Goal: Find specific page/section: Find specific page/section

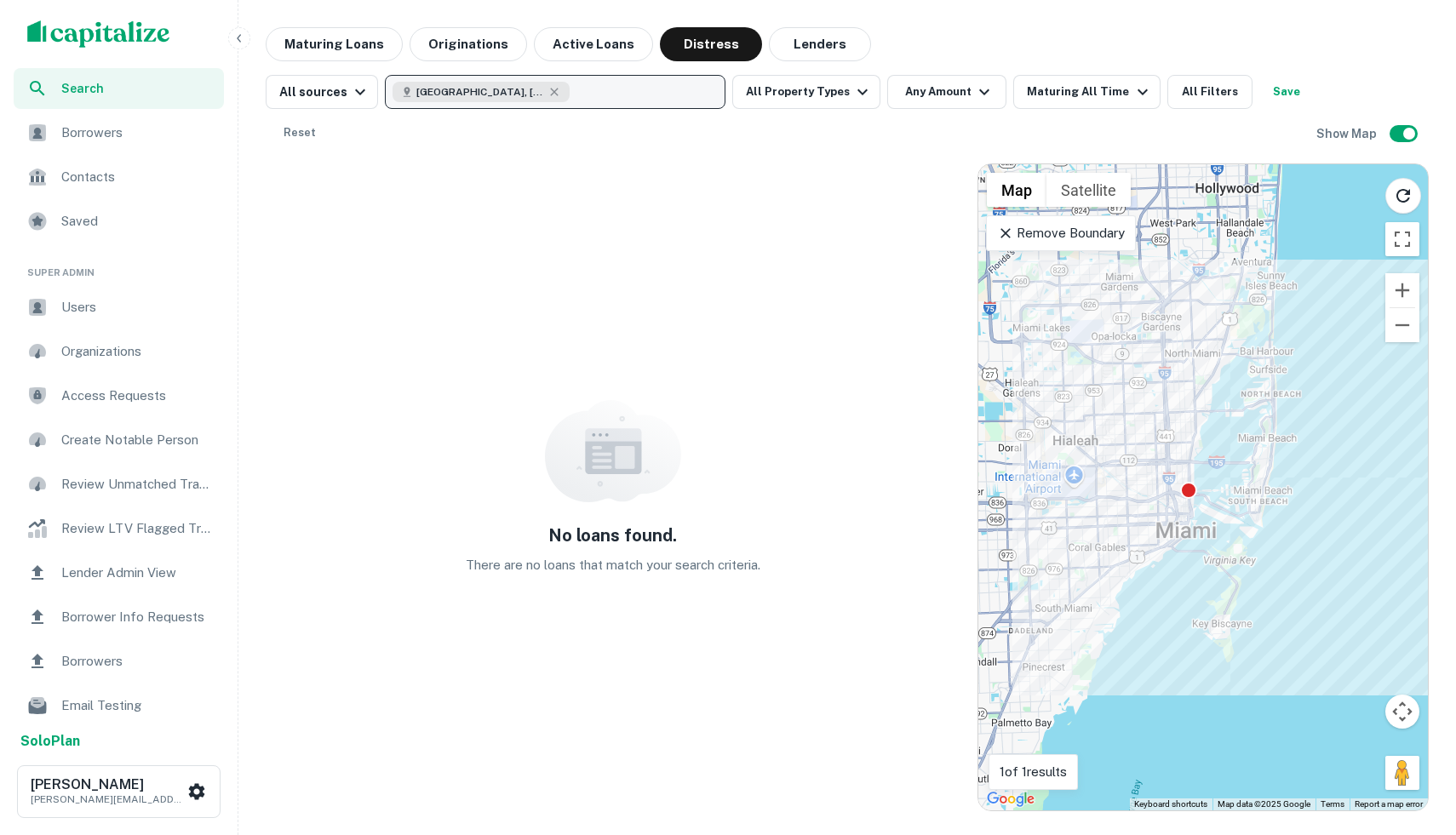
click at [505, 88] on div "[GEOGRAPHIC_DATA], [GEOGRAPHIC_DATA], [GEOGRAPHIC_DATA]" at bounding box center [481, 92] width 177 height 21
click at [502, 89] on div "[GEOGRAPHIC_DATA], [GEOGRAPHIC_DATA], [GEOGRAPHIC_DATA]" at bounding box center [481, 92] width 177 height 21
click at [551, 92] on icon "button" at bounding box center [555, 91] width 7 height 7
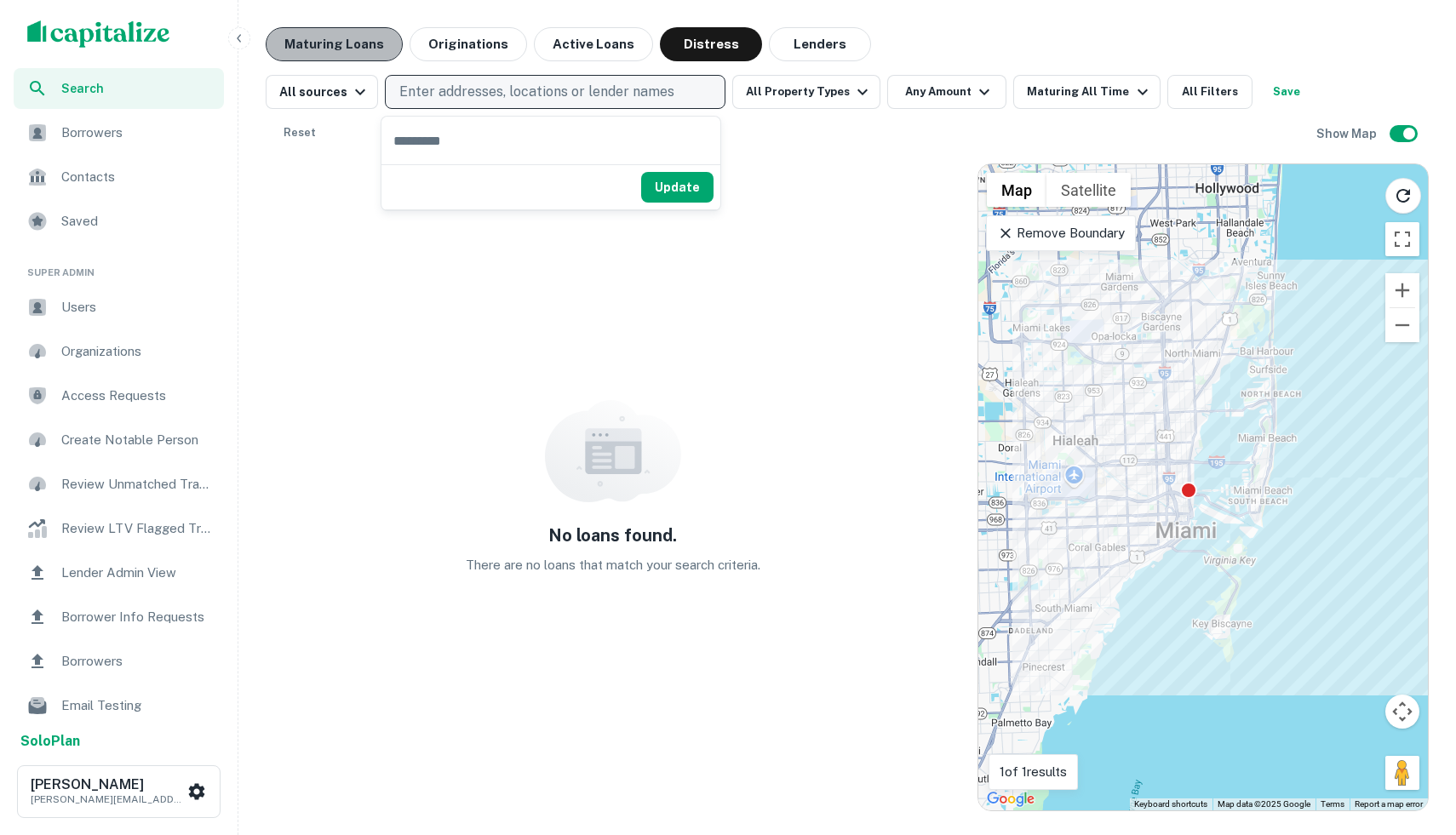
click at [333, 51] on button "Maturing Loans" at bounding box center [334, 44] width 137 height 34
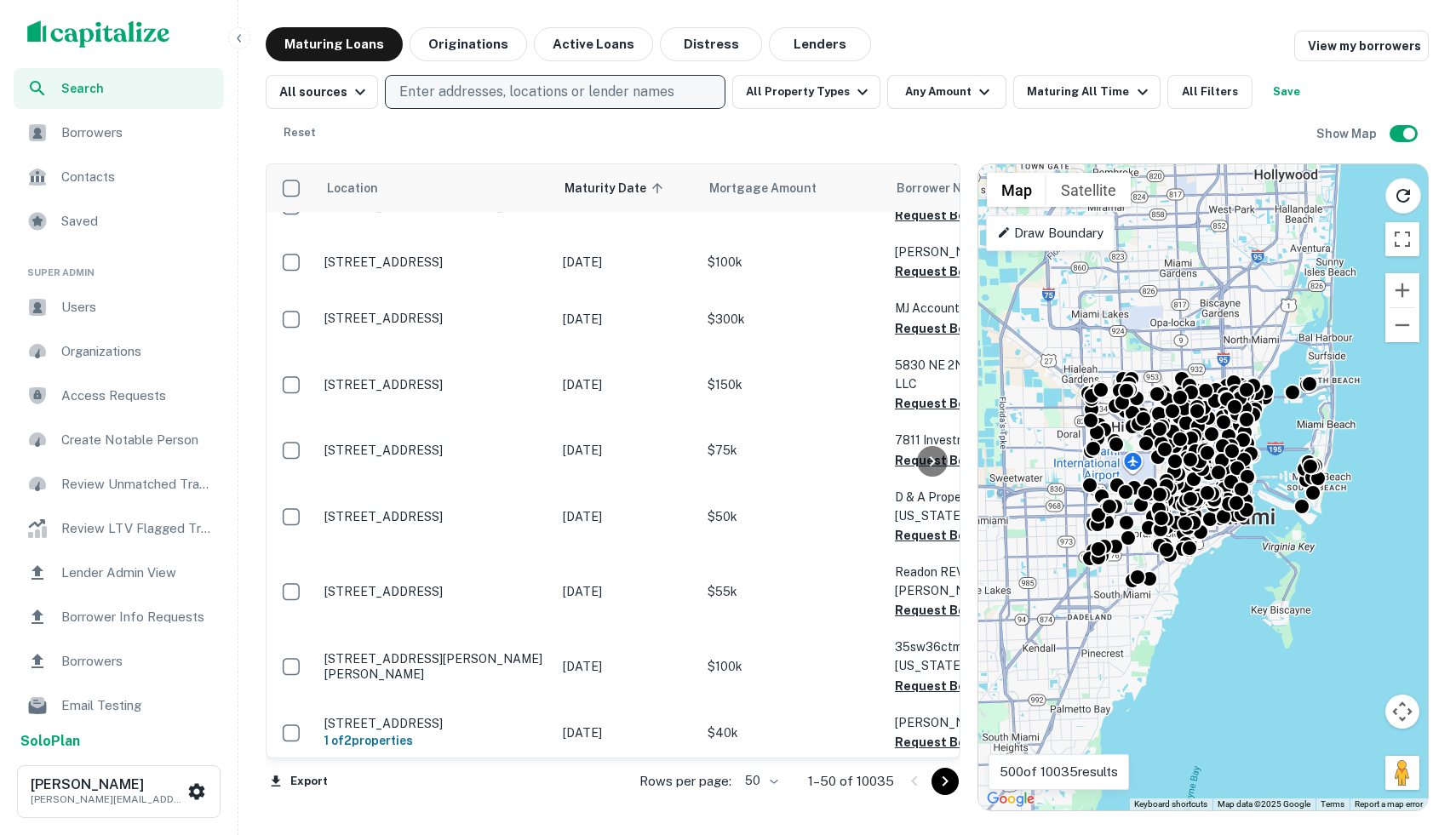
scroll to position [794, 0]
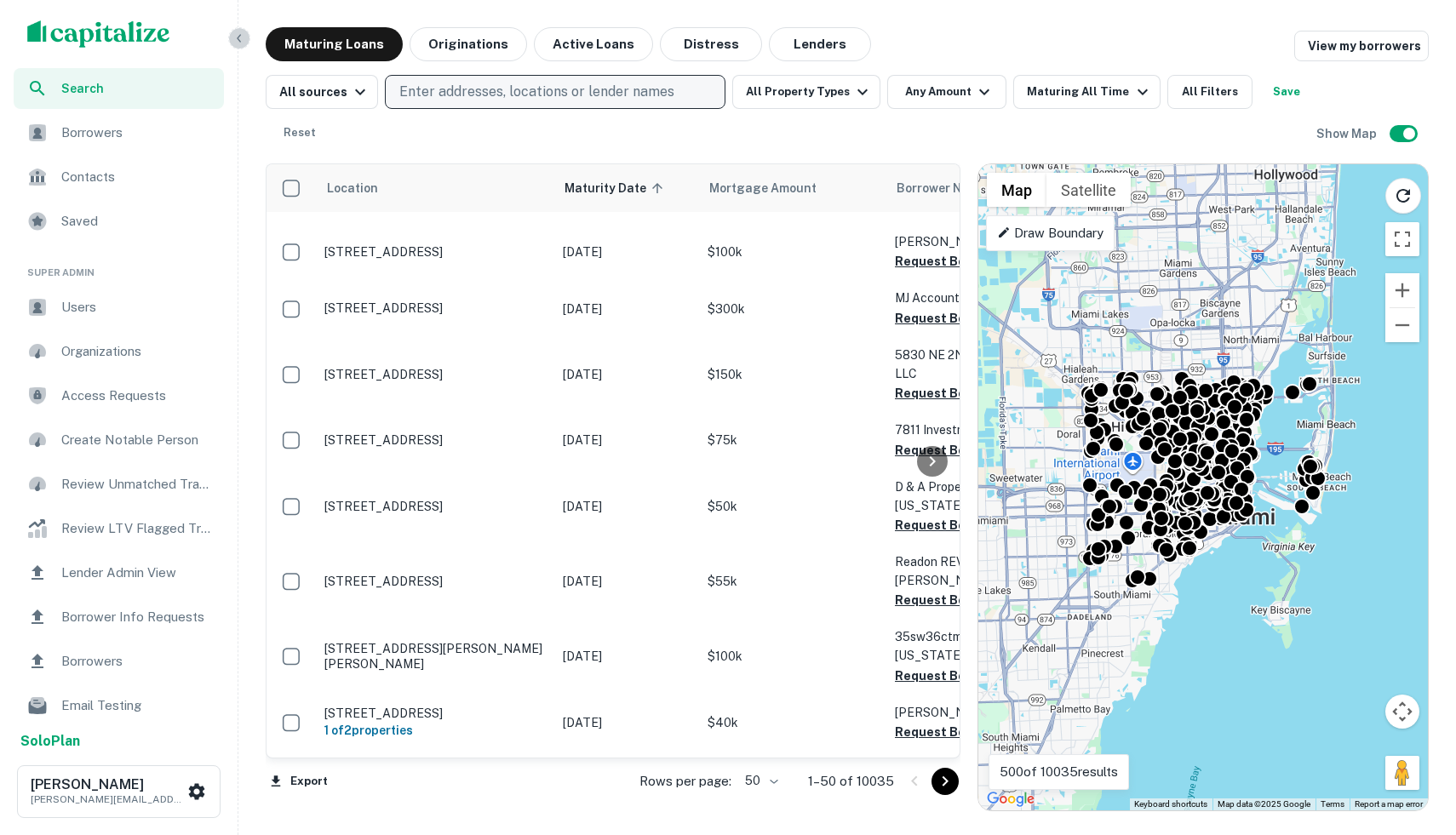
click at [238, 36] on icon "button" at bounding box center [238, 38] width 14 height 14
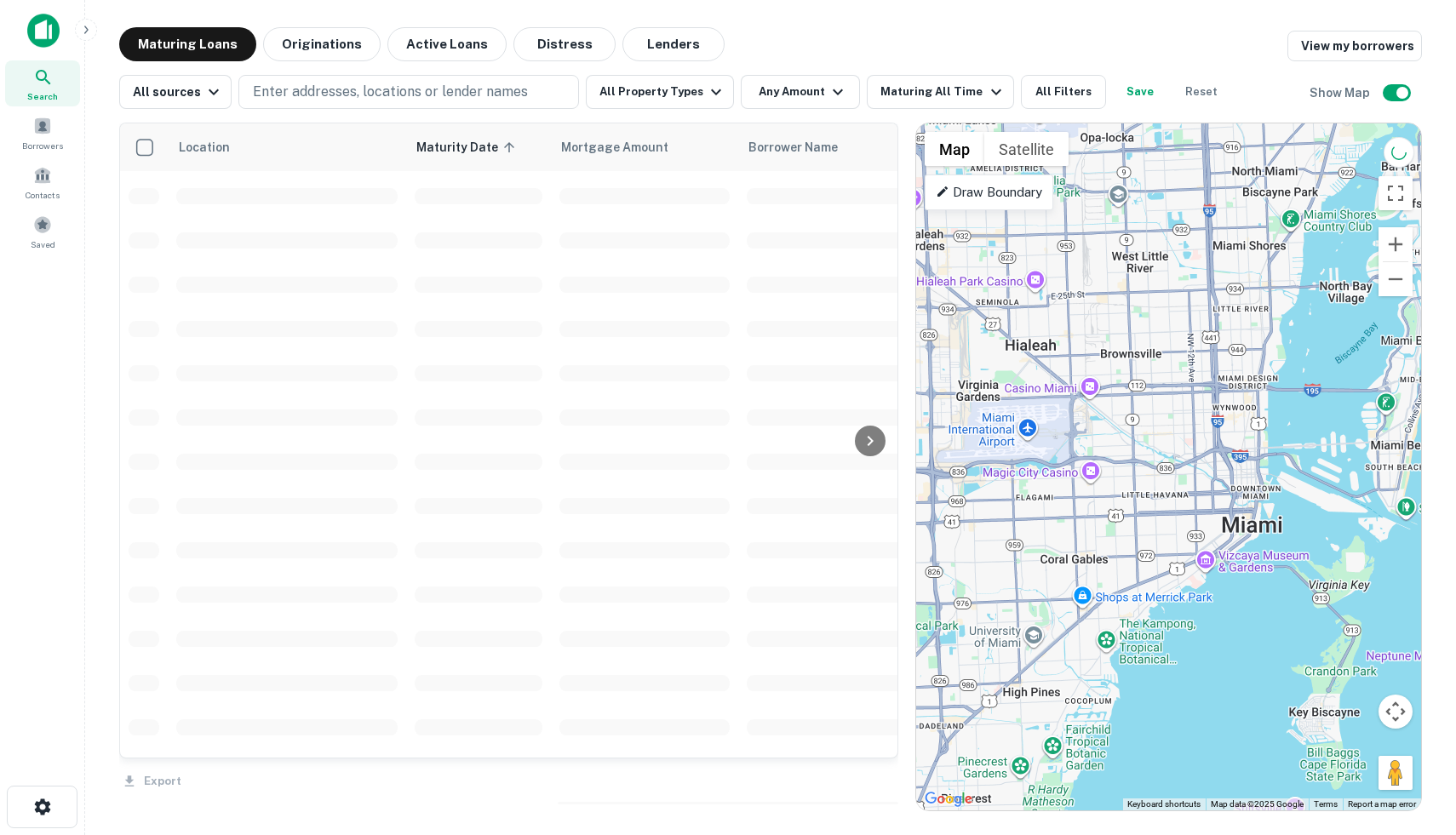
click at [89, 28] on icon "button" at bounding box center [86, 29] width 14 height 14
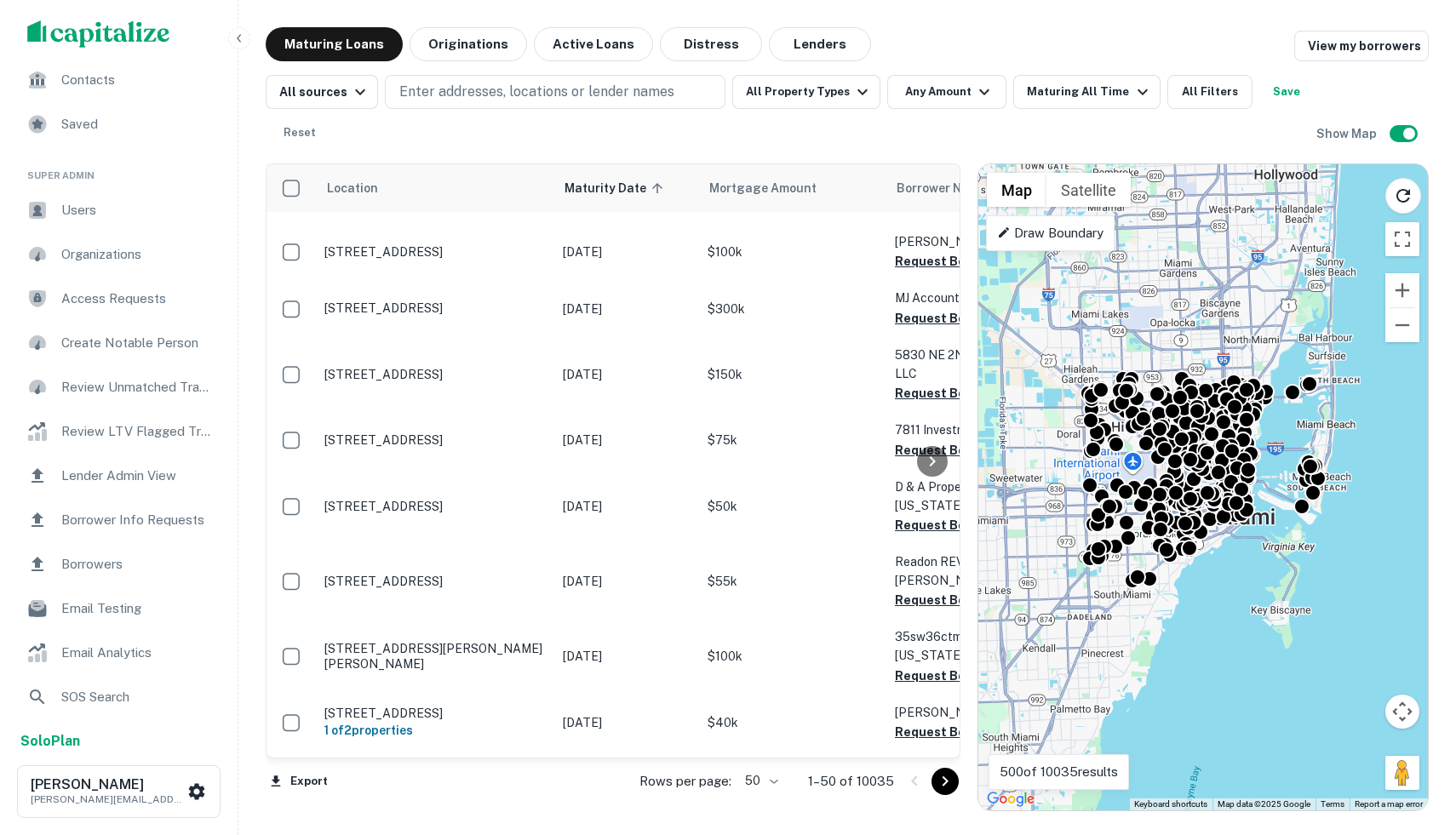
scroll to position [3, 0]
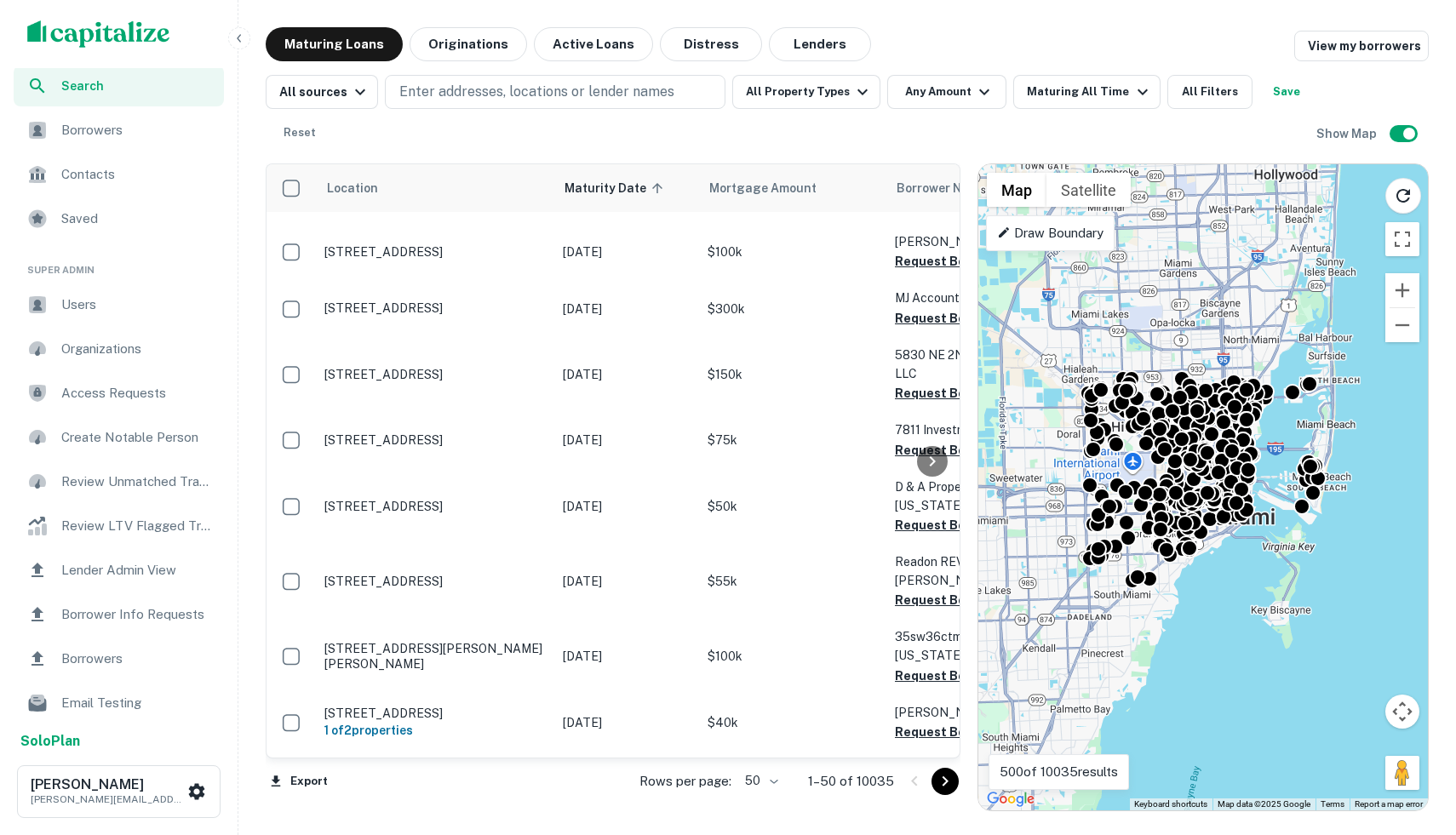
click at [131, 309] on span "Users" at bounding box center [137, 304] width 153 height 21
